Goal: Information Seeking & Learning: Learn about a topic

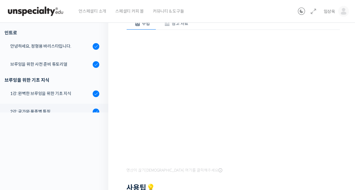
scroll to position [70, 0]
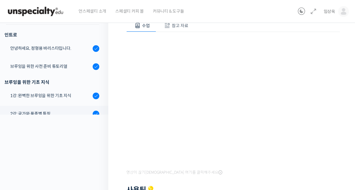
click at [73, 63] on div "브루잉을 위한 사전 준비 튜토리얼" at bounding box center [50, 66] width 81 height 7
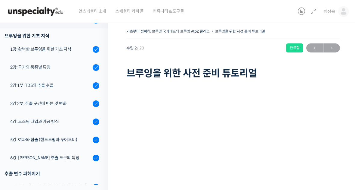
scroll to position [118, 0]
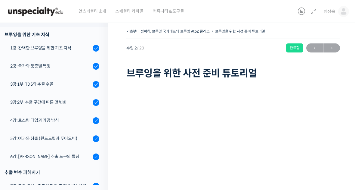
click at [56, 86] on div "3강 1부: TDS와 추출 수율" at bounding box center [50, 84] width 81 height 7
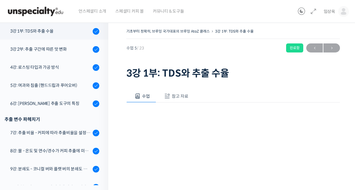
click at [64, 49] on div "3강 2부: 추출 구간에 따른 맛 변화" at bounding box center [50, 49] width 81 height 7
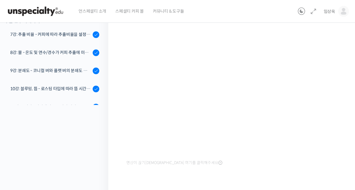
scroll to position [80, 0]
